Goal: Find specific page/section: Find specific page/section

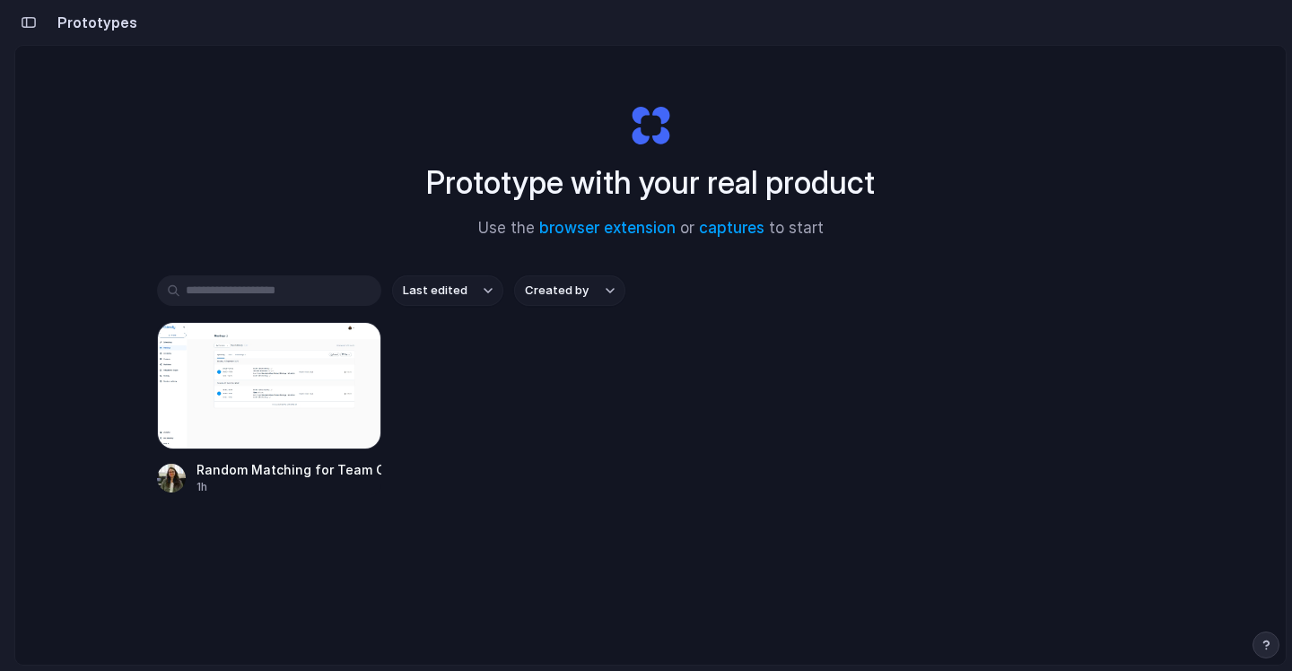
click at [123, 30] on h2 "Prototypes" at bounding box center [93, 23] width 87 height 22
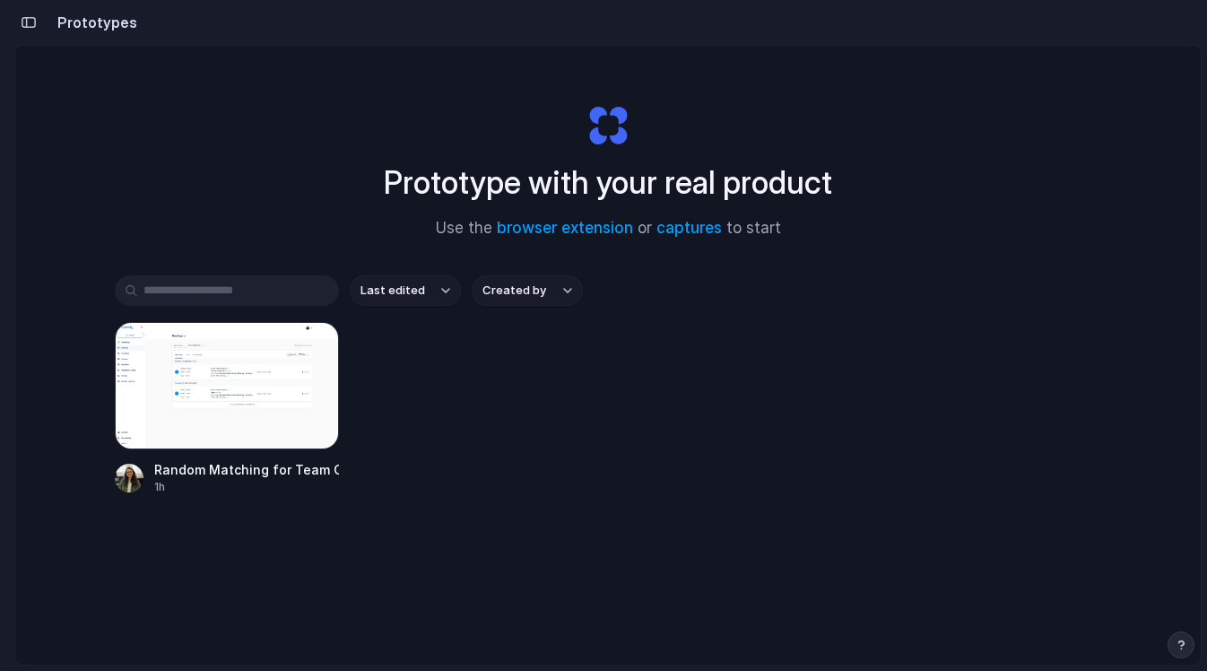
click at [98, 39] on div "Prototypes" at bounding box center [75, 22] width 123 height 36
click at [602, 124] on div "Prototype with your real product Use the browser extension or captures to start" at bounding box center [608, 164] width 718 height 194
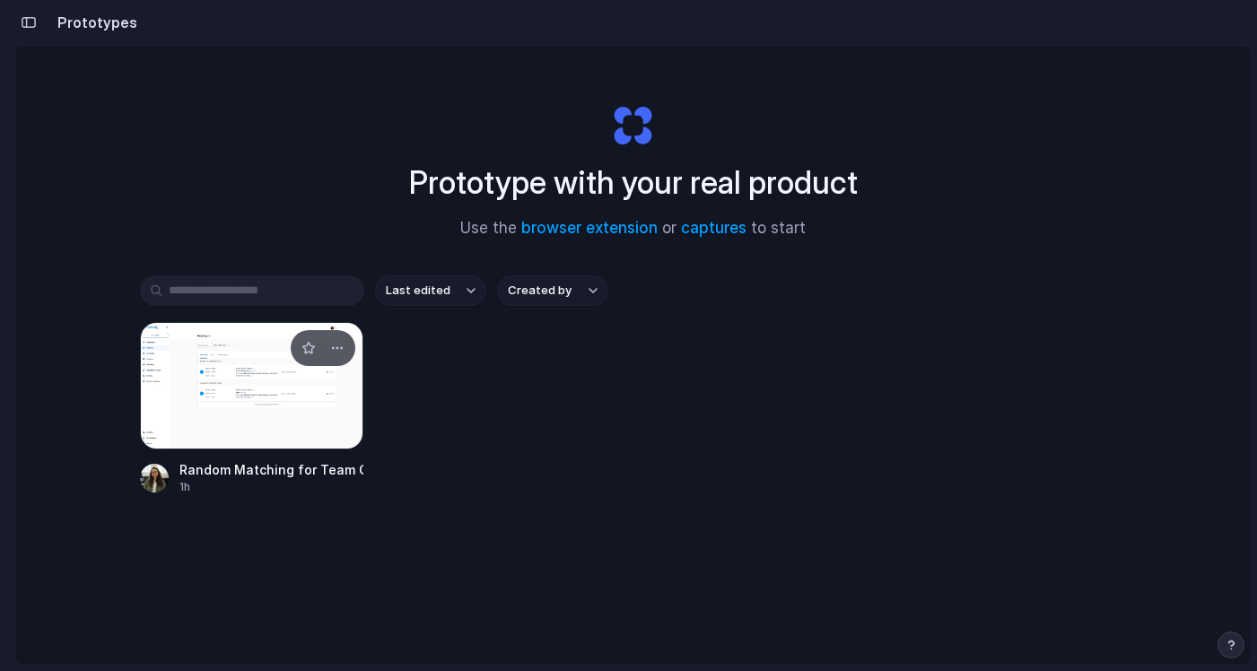
click at [294, 372] on div at bounding box center [252, 385] width 224 height 127
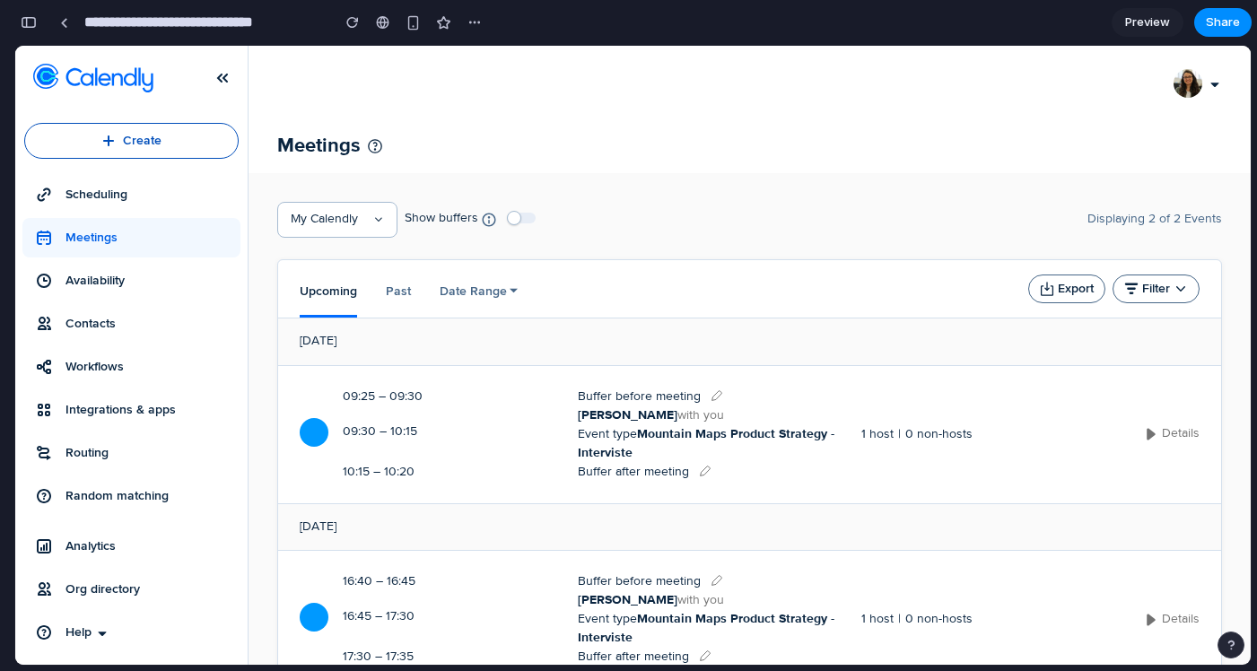
scroll to position [78, 0]
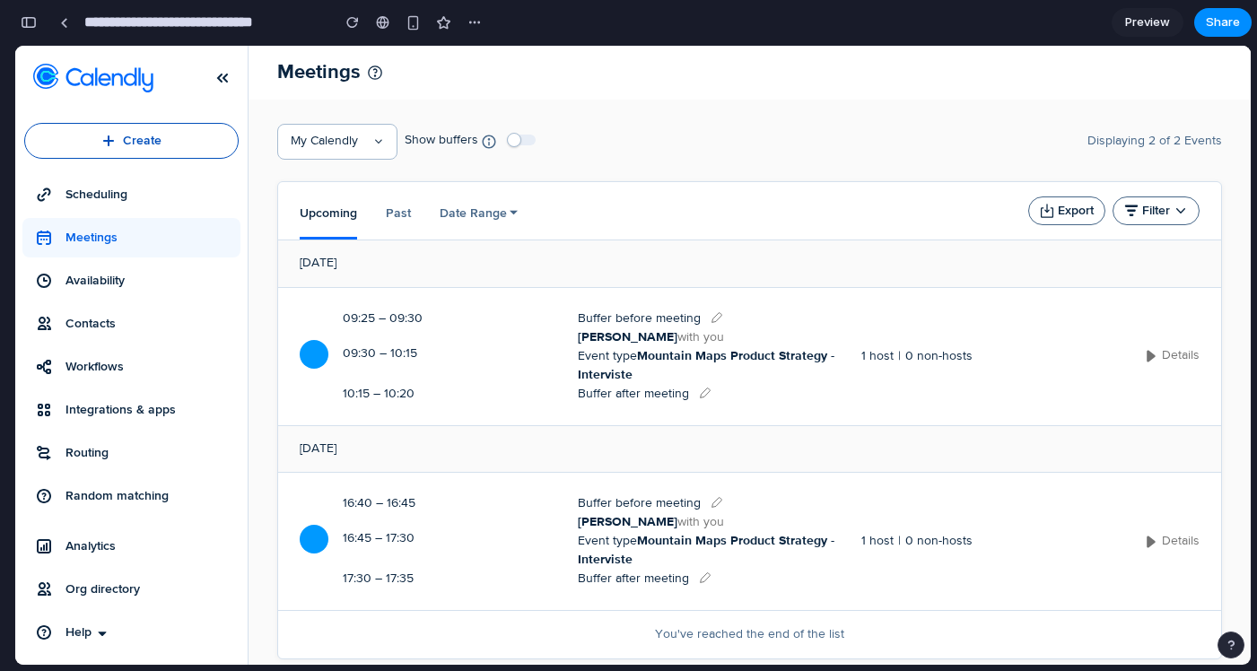
click at [1144, 361] on button "Details" at bounding box center [1172, 356] width 56 height 18
click at [172, 276] on span "Availability" at bounding box center [149, 281] width 168 height 18
click at [140, 392] on link "Integrations & apps" at bounding box center [131, 409] width 218 height 39
click at [140, 489] on span "Random matching" at bounding box center [149, 496] width 168 height 18
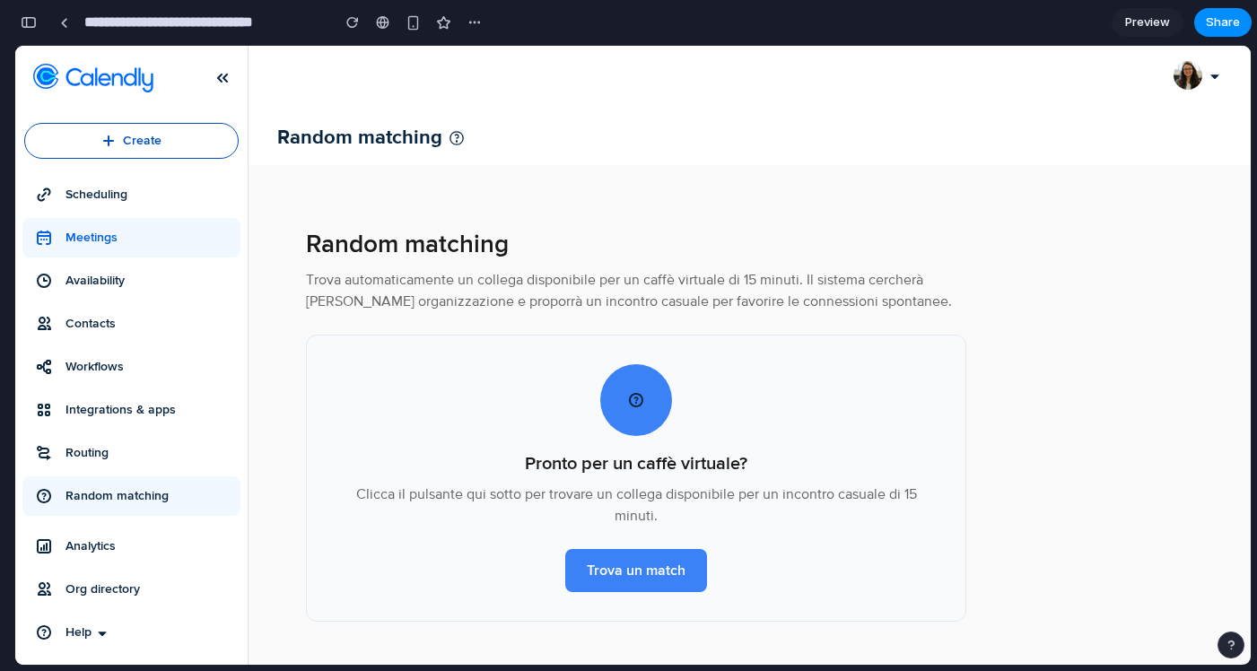
scroll to position [9, 0]
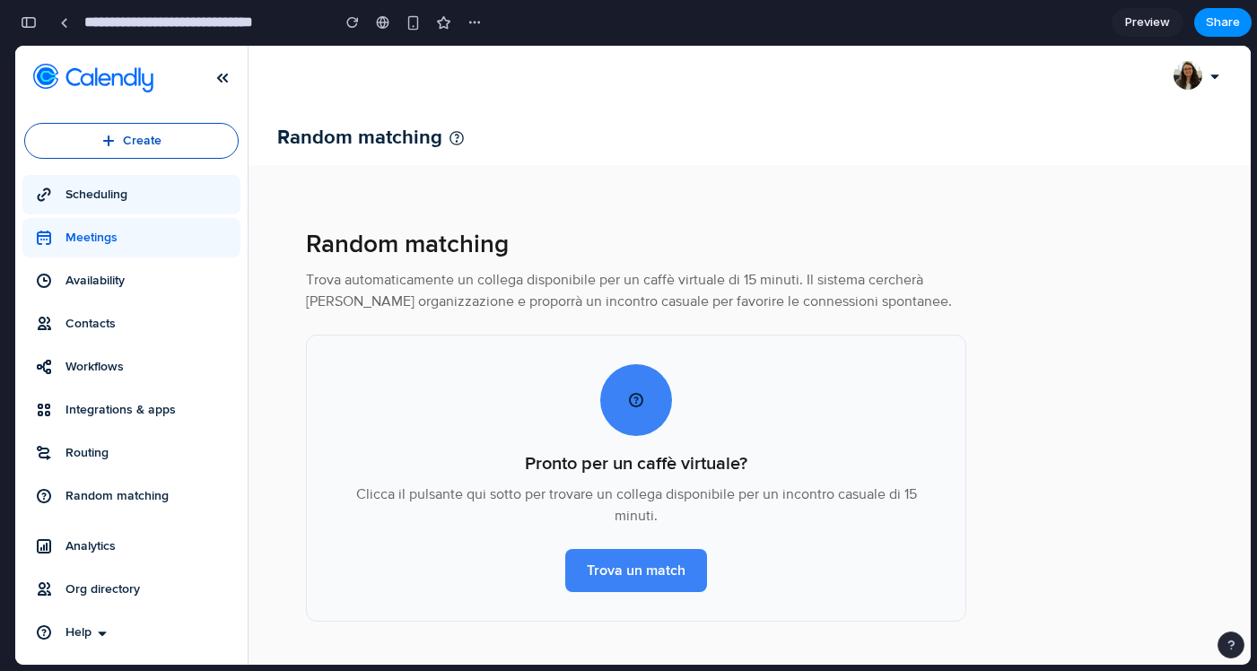
click at [103, 202] on span "Scheduling" at bounding box center [149, 195] width 168 height 18
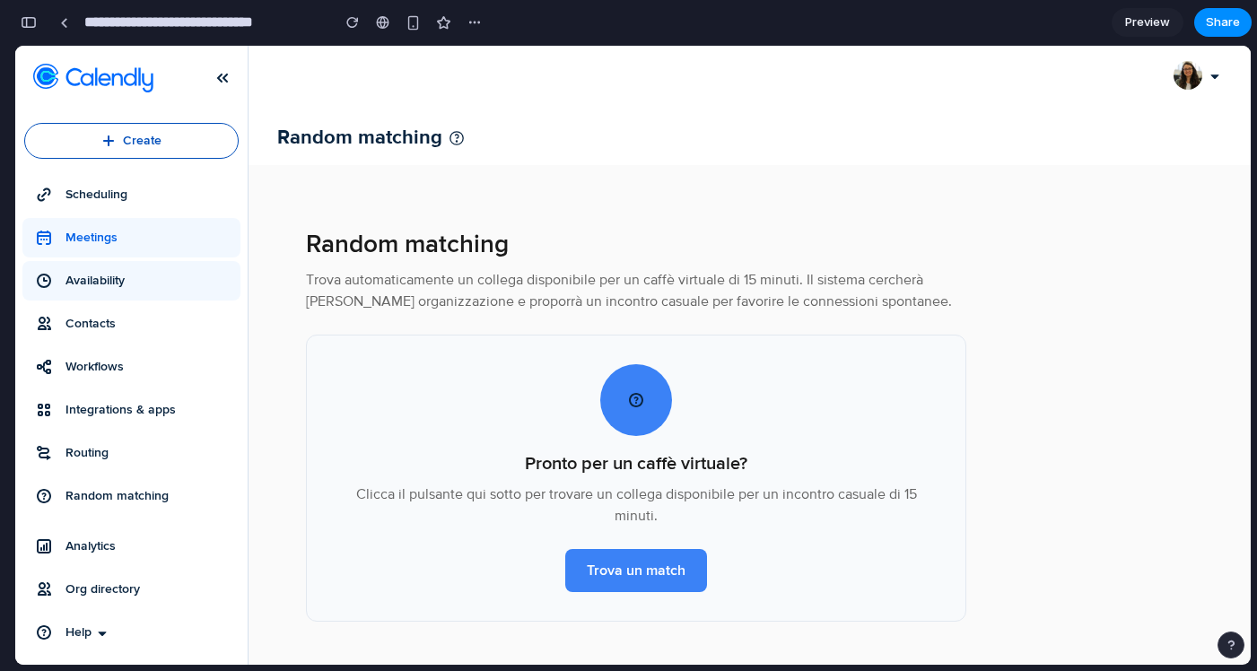
click at [118, 299] on link "Availability" at bounding box center [131, 280] width 218 height 39
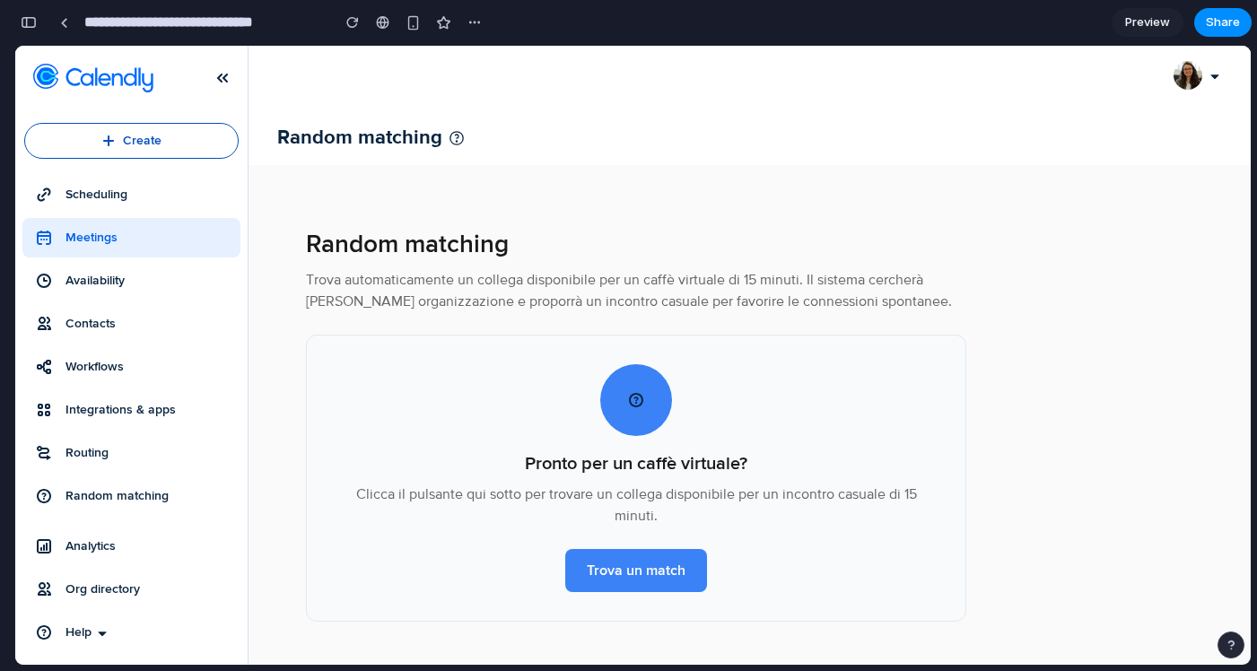
click at [132, 247] on link "Meetings" at bounding box center [131, 237] width 218 height 39
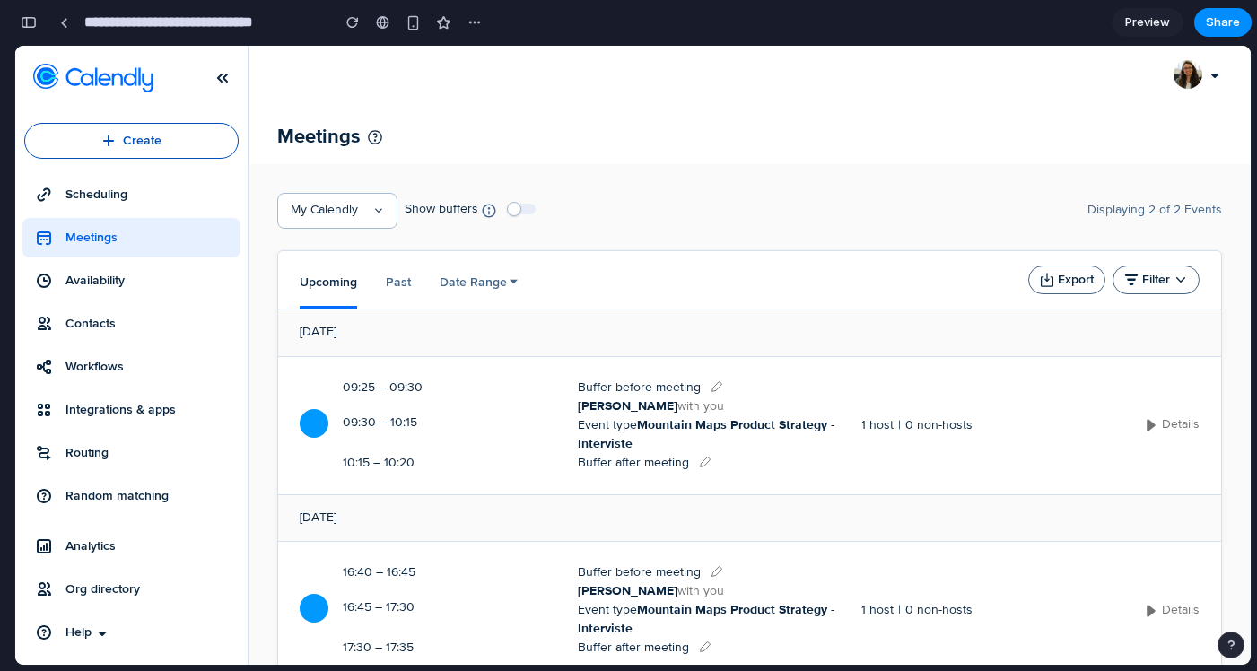
scroll to position [78, 0]
